Goal: Task Accomplishment & Management: Use online tool/utility

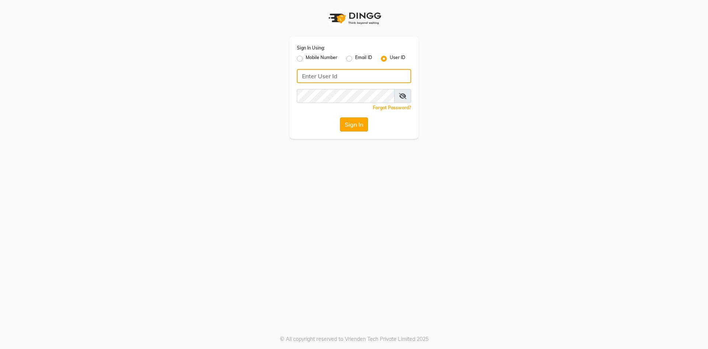
type input "e1851-01"
click at [356, 124] on button "Sign In" at bounding box center [354, 124] width 28 height 14
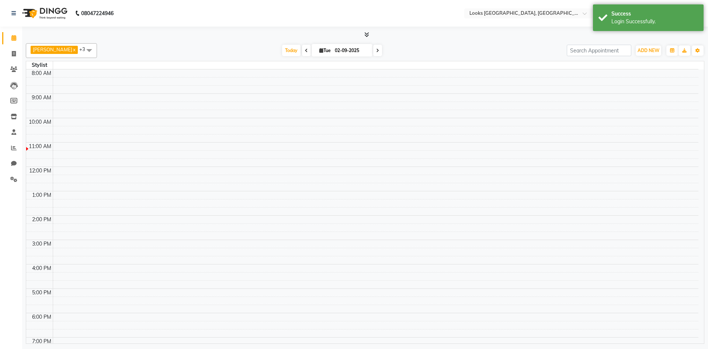
select select "en"
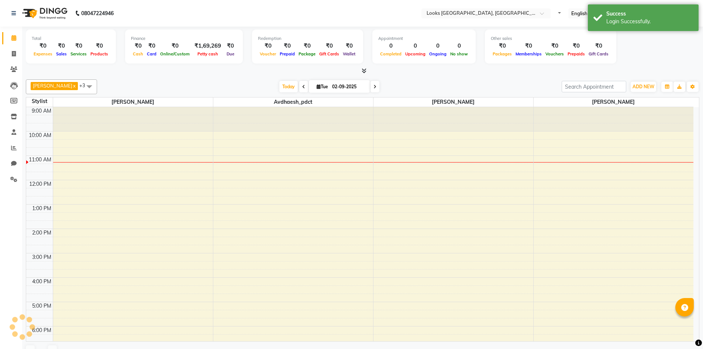
scroll to position [42, 0]
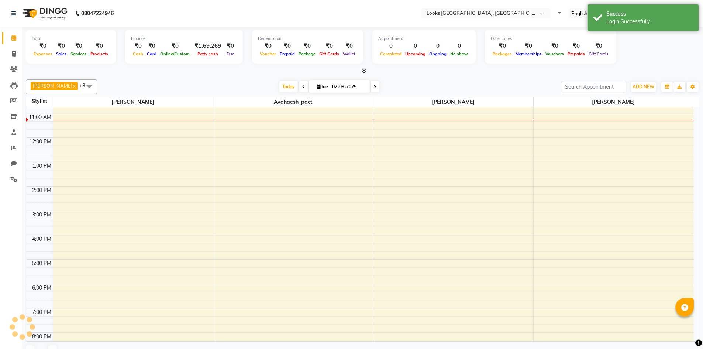
click at [359, 72] on span at bounding box center [363, 71] width 8 height 8
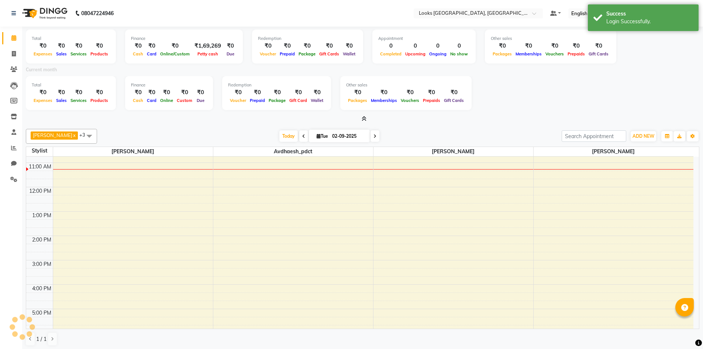
scroll to position [0, 0]
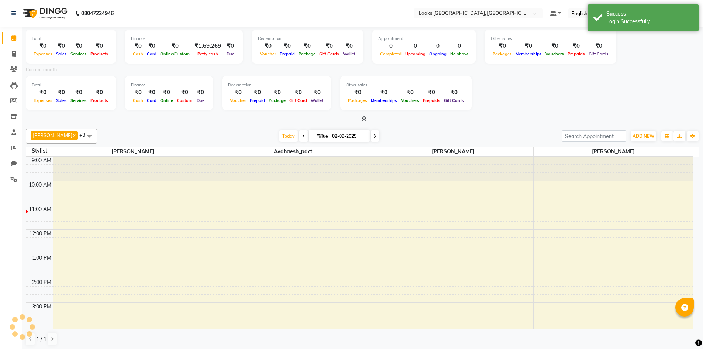
click at [366, 117] on icon at bounding box center [364, 119] width 5 height 6
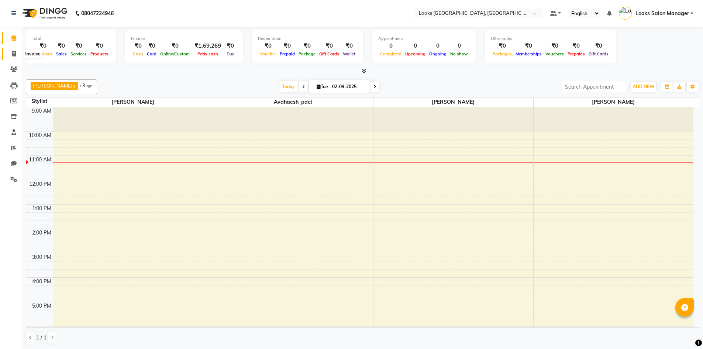
drag, startPoint x: 10, startPoint y: 52, endPoint x: 16, endPoint y: 51, distance: 5.7
click at [10, 52] on span at bounding box center [13, 54] width 13 height 8
select select "service"
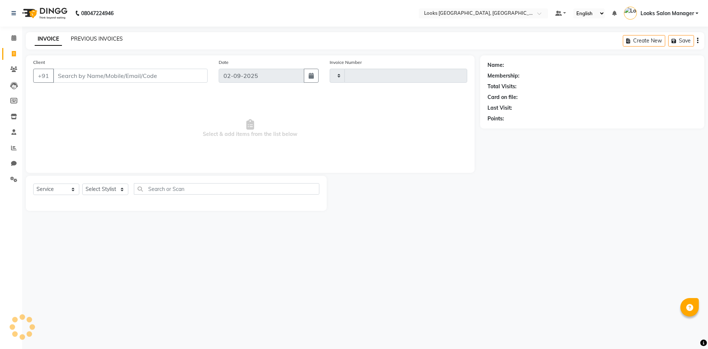
type input "1703"
select select "4460"
click at [113, 34] on div "INVOICE PREVIOUS INVOICES Create New Save" at bounding box center [365, 40] width 679 height 17
click at [112, 35] on div "PREVIOUS INVOICES" at bounding box center [97, 39] width 52 height 8
click at [91, 38] on link "PREVIOUS INVOICES" at bounding box center [97, 38] width 52 height 7
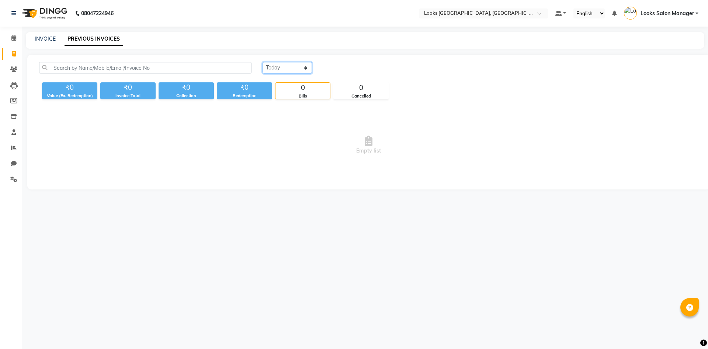
drag, startPoint x: 276, startPoint y: 68, endPoint x: 276, endPoint y: 73, distance: 5.2
click at [276, 68] on select "[DATE] [DATE] Custom Range" at bounding box center [287, 67] width 49 height 11
select select "[DATE]"
click at [263, 62] on select "[DATE] [DATE] Custom Range" at bounding box center [287, 67] width 49 height 11
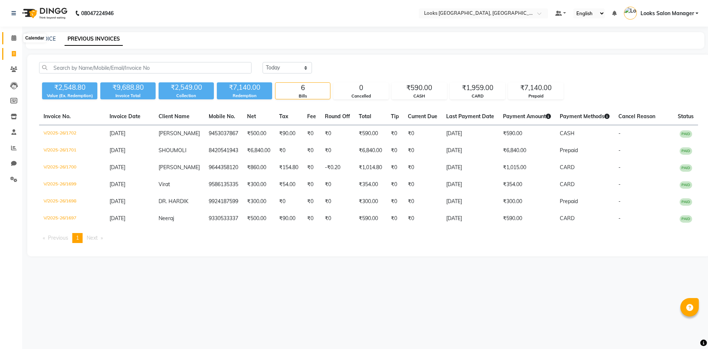
click at [14, 37] on icon at bounding box center [13, 38] width 5 height 6
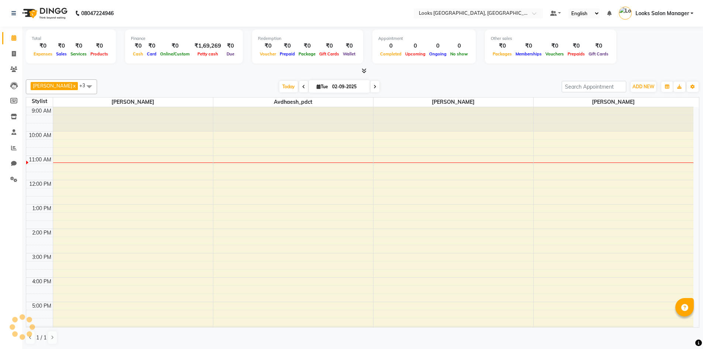
scroll to position [49, 0]
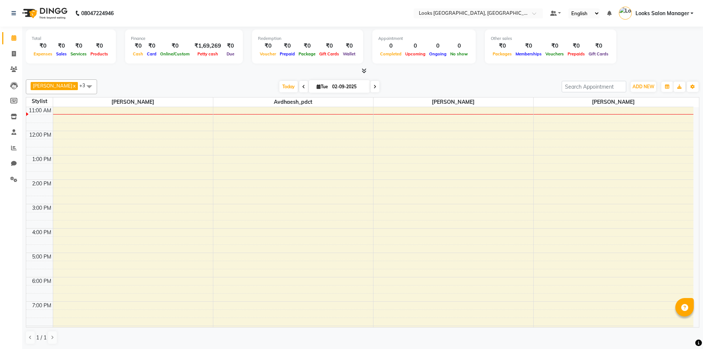
click at [362, 73] on span at bounding box center [363, 71] width 8 height 8
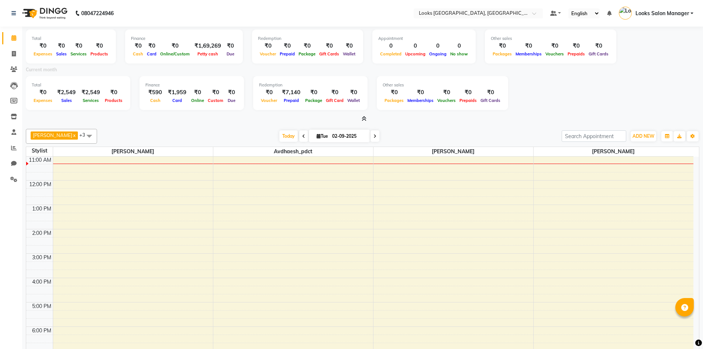
click at [364, 118] on icon at bounding box center [364, 119] width 5 height 6
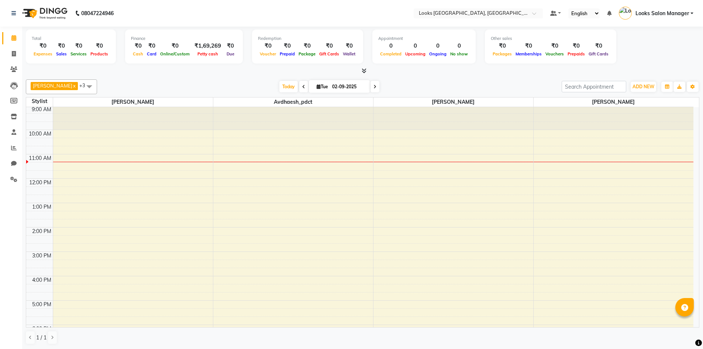
scroll to position [0, 0]
click at [363, 70] on icon at bounding box center [364, 71] width 5 height 6
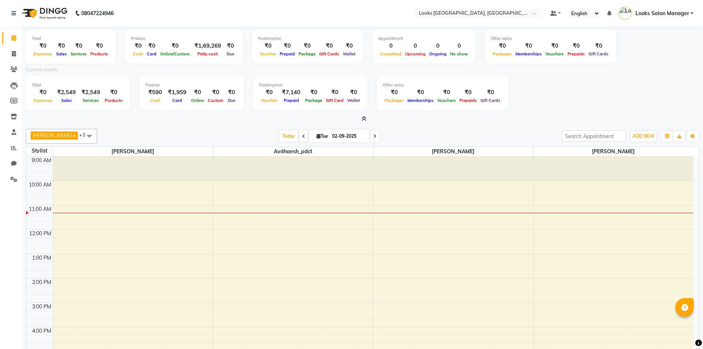
click at [361, 121] on span at bounding box center [363, 119] width 8 height 8
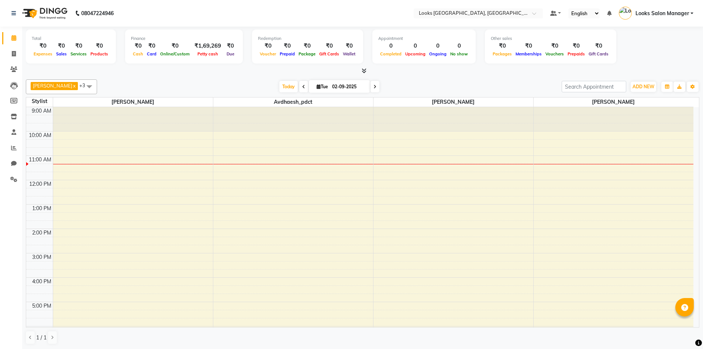
click at [365, 71] on icon at bounding box center [364, 71] width 5 height 6
